Goal: Task Accomplishment & Management: Manage account settings

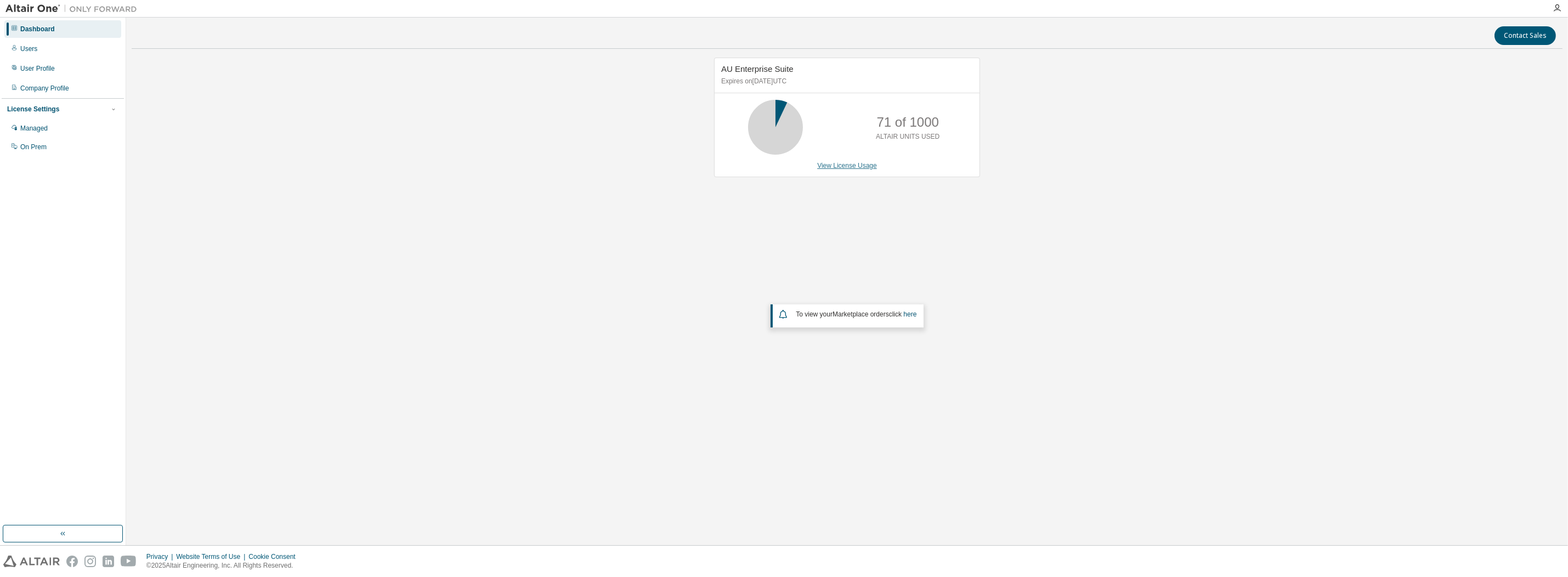
click at [841, 164] on link "View License Usage" at bounding box center [847, 166] width 60 height 8
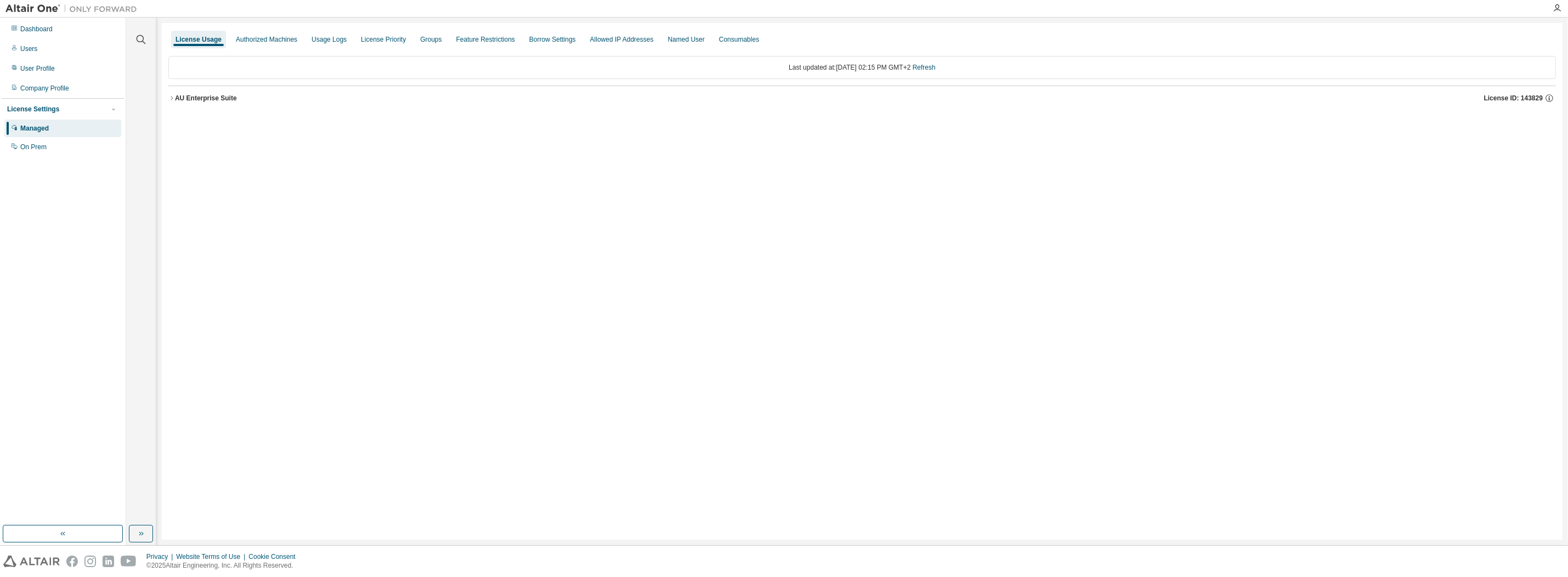
click at [172, 99] on icon "button" at bounding box center [172, 98] width 7 height 7
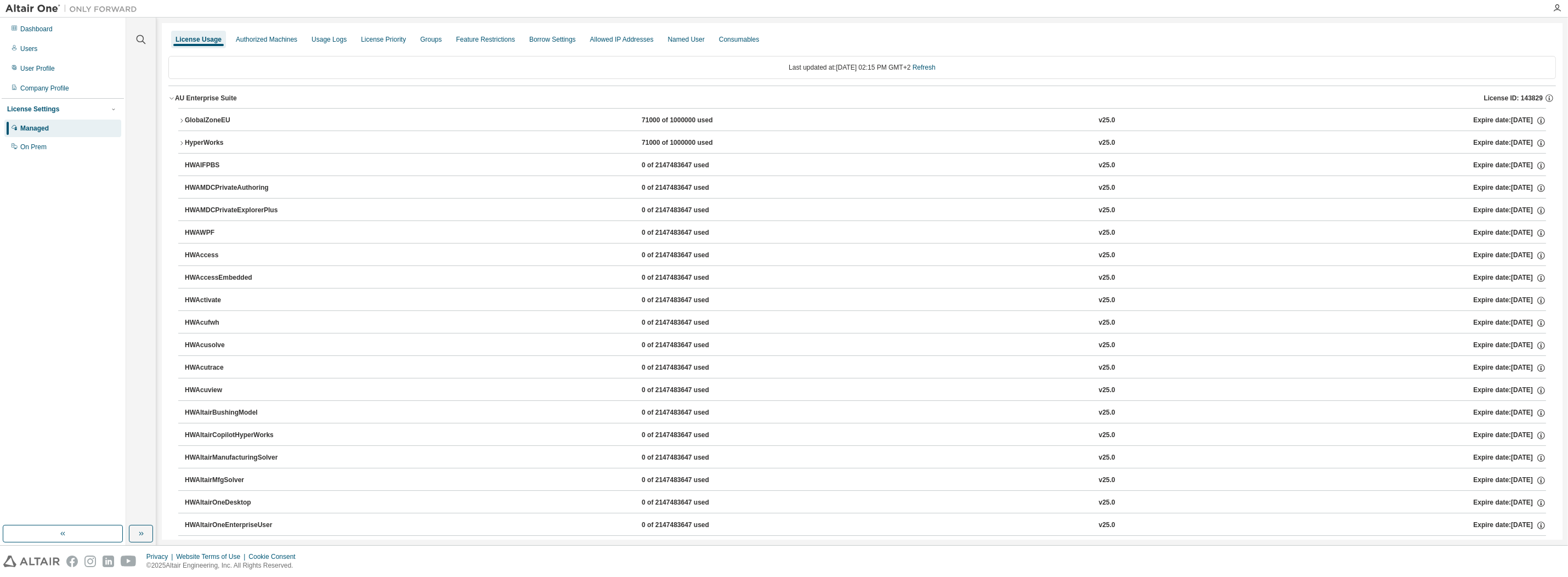
click at [182, 123] on icon "button" at bounding box center [181, 121] width 7 height 7
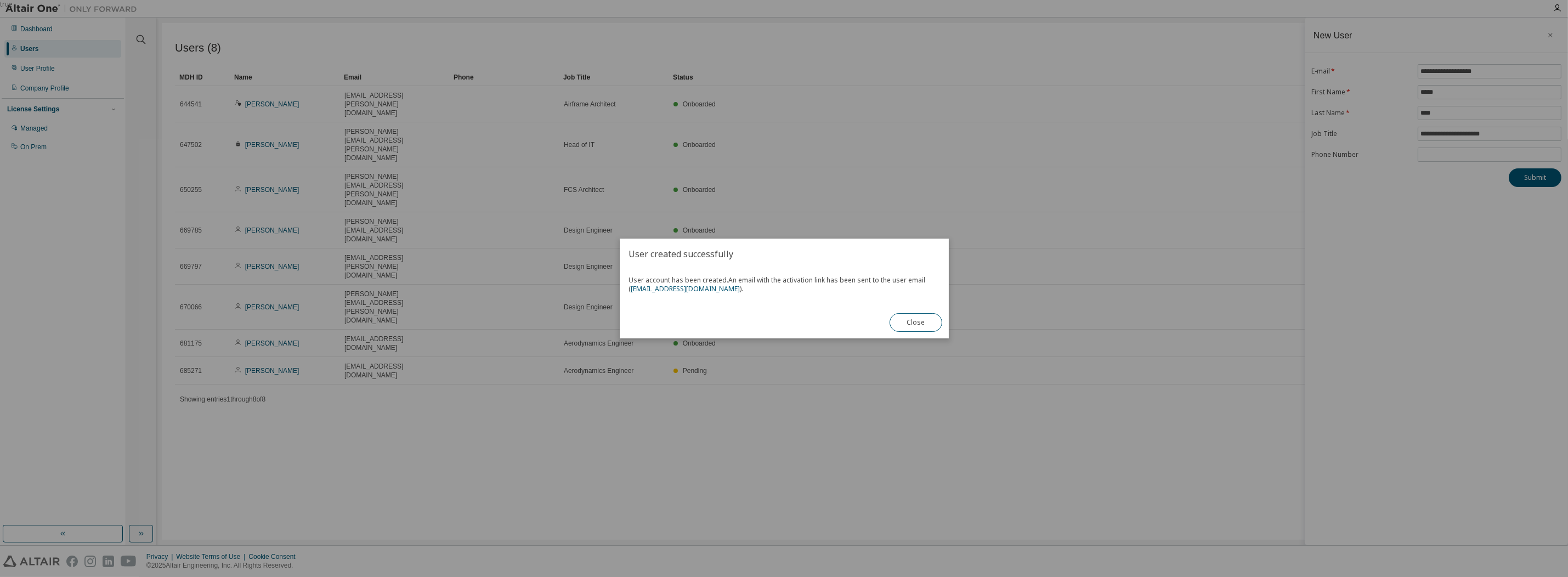
click at [909, 315] on button "Close" at bounding box center [915, 322] width 52 height 19
